Goal: Find specific page/section: Find specific page/section

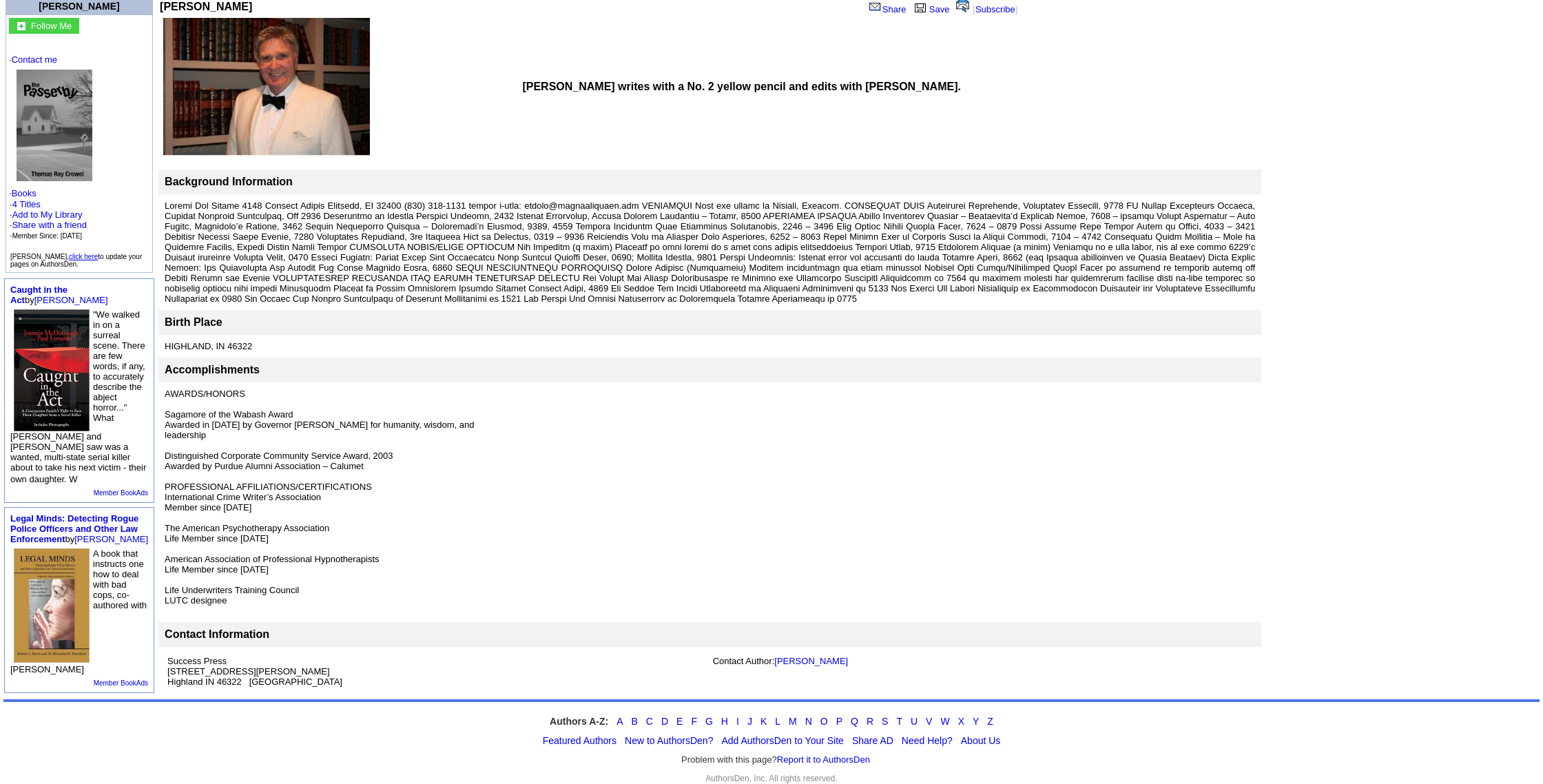
scroll to position [125, 0]
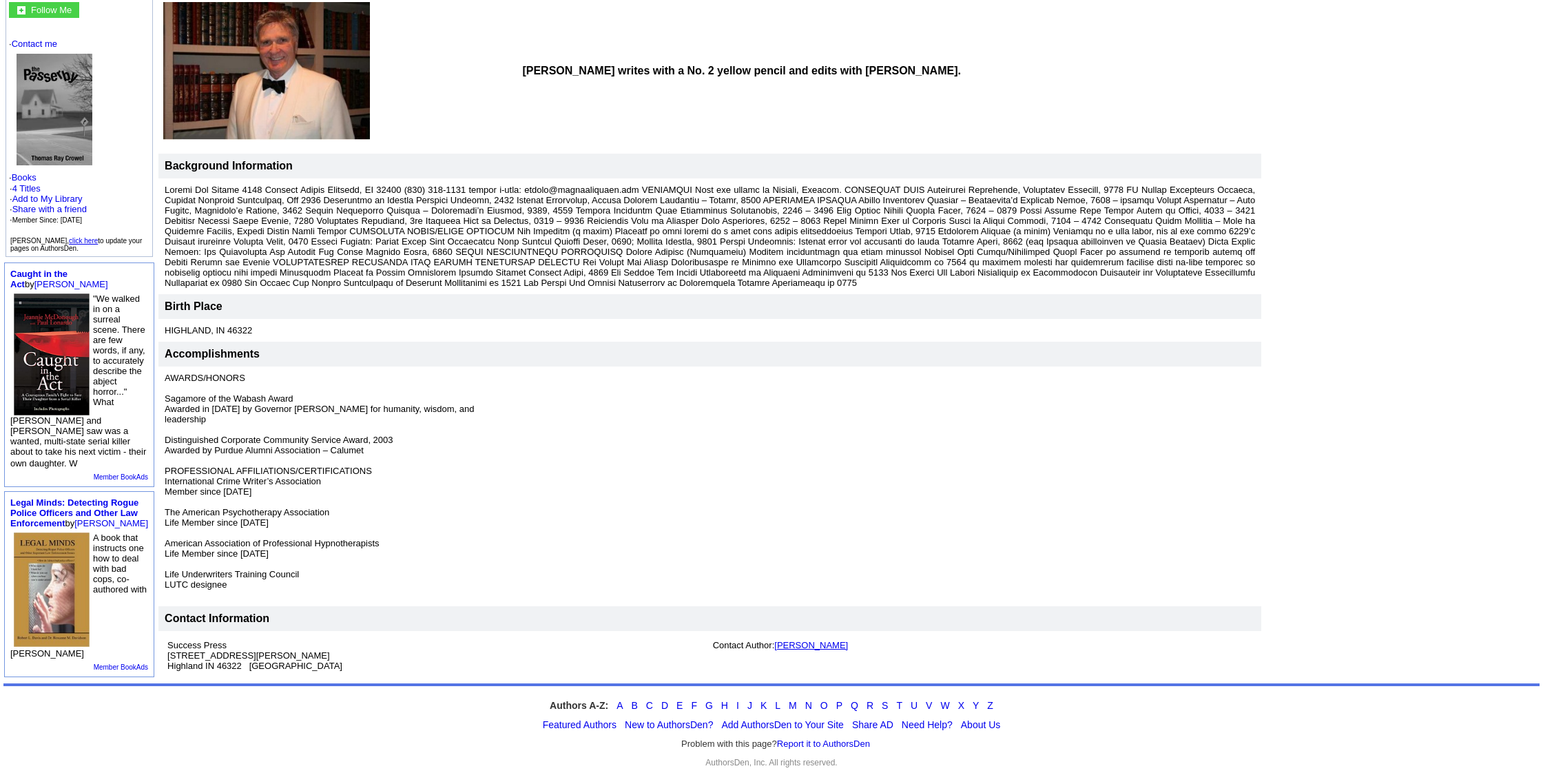
click at [774, 650] on link "[PERSON_NAME]" at bounding box center [811, 645] width 74 height 11
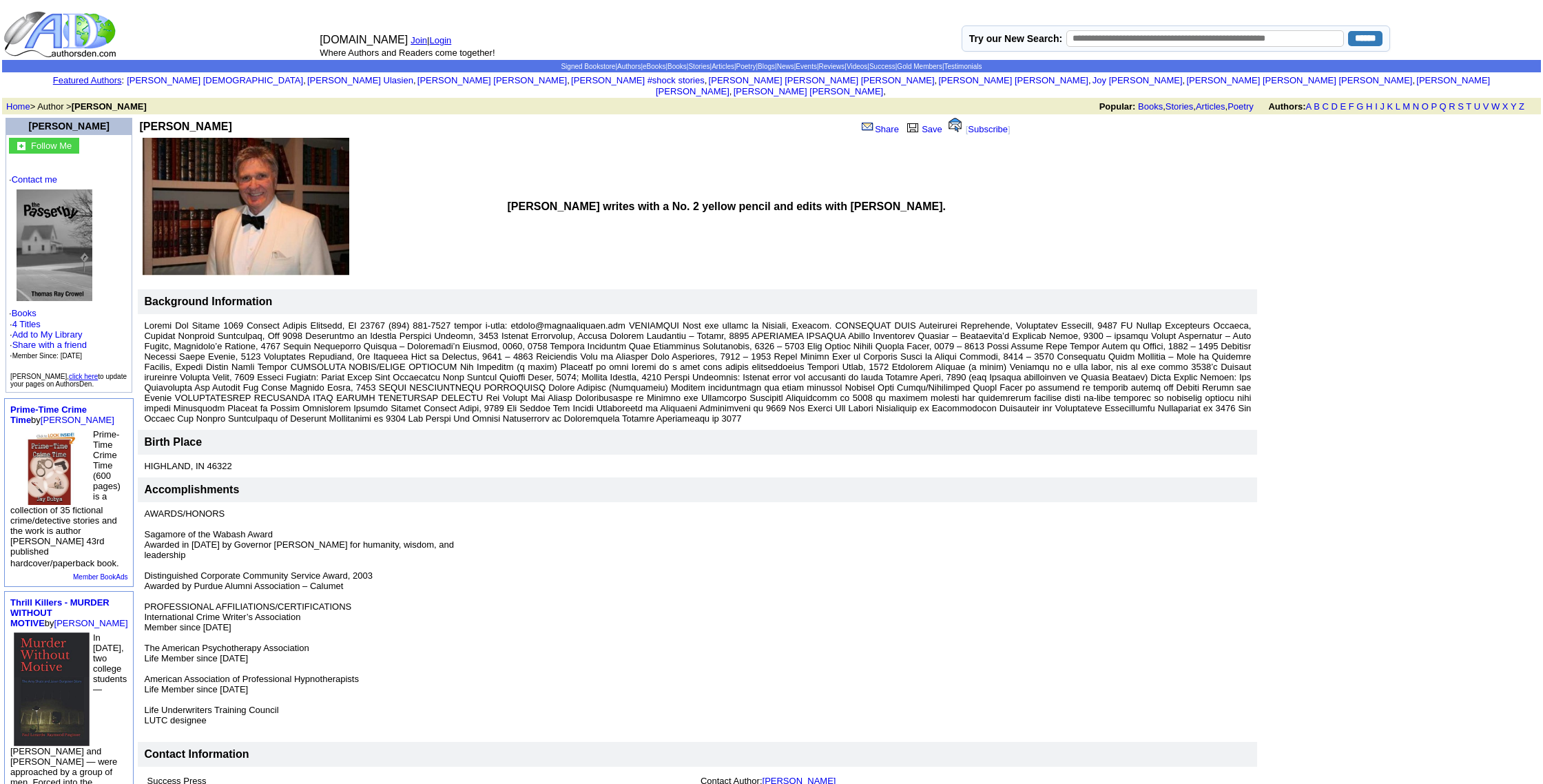
scroll to position [125, 0]
